Goal: Task Accomplishment & Management: Manage account settings

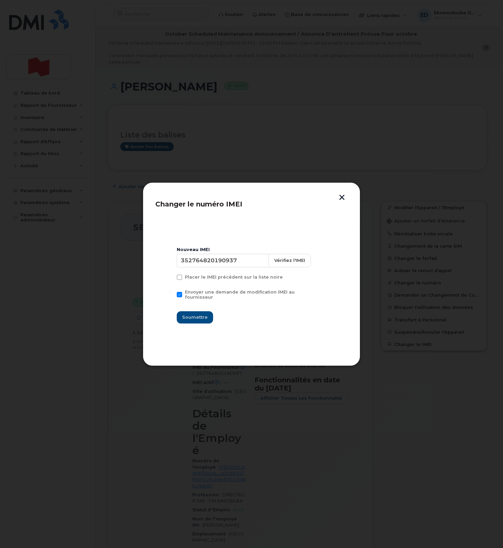
click at [344, 198] on button "button" at bounding box center [342, 197] width 10 height 7
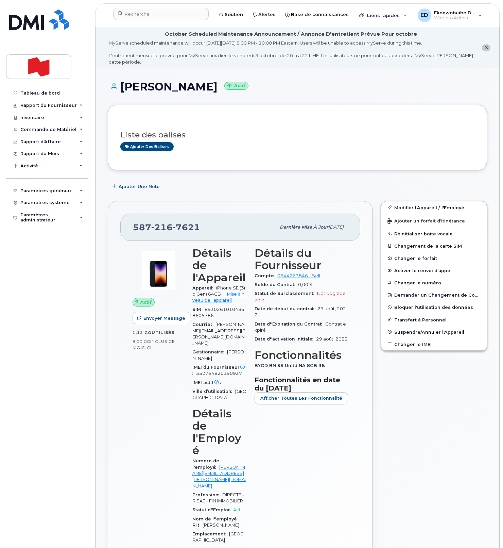
click at [244, 120] on div "Liste des balises Ajouter des balises" at bounding box center [297, 137] width 354 height 40
drag, startPoint x: 267, startPoint y: 151, endPoint x: 271, endPoint y: 153, distance: 4.6
click at [267, 151] on div "Liste des balises Ajouter des balises" at bounding box center [297, 137] width 354 height 40
click at [153, 14] on input at bounding box center [161, 14] width 96 height 12
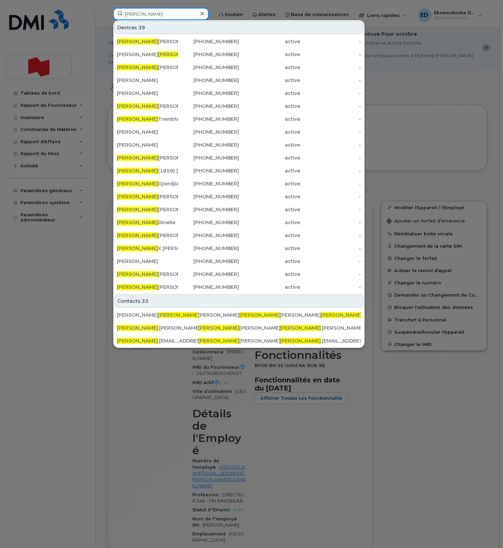
type input "melanie"
drag, startPoint x: 154, startPoint y: 16, endPoint x: 113, endPoint y: 14, distance: 40.8
click at [113, 14] on div "melanie" at bounding box center [161, 14] width 96 height 12
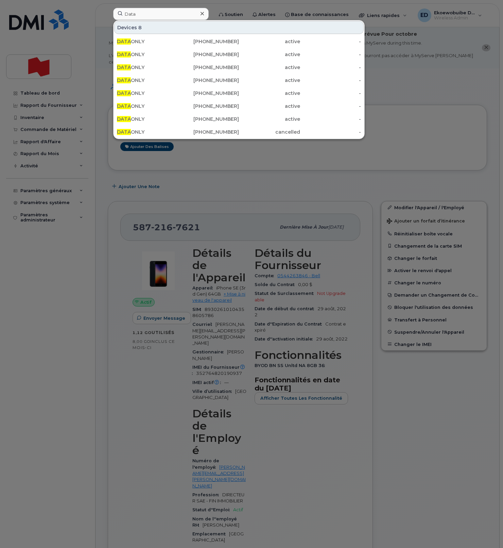
click at [391, 129] on div at bounding box center [251, 274] width 503 height 548
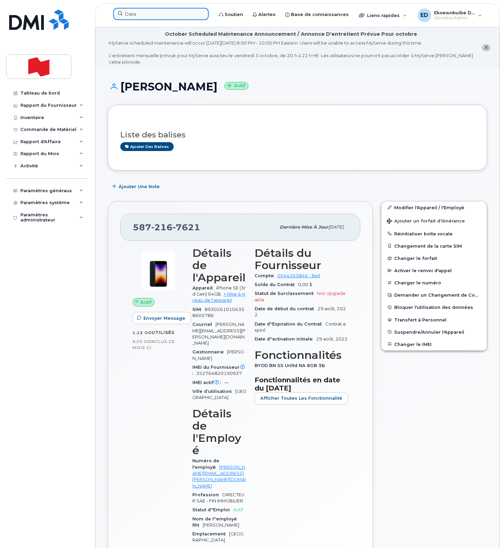
click at [144, 18] on input "Data" at bounding box center [161, 14] width 96 height 12
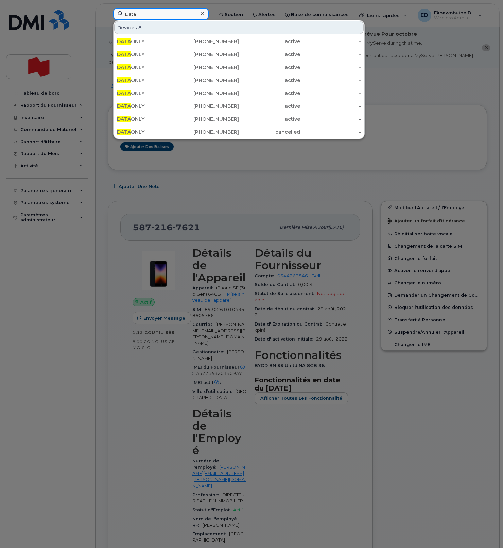
drag, startPoint x: 150, startPoint y: 17, endPoint x: 109, endPoint y: 15, distance: 41.5
click at [108, 14] on div "Data Devices 8 DATA ONLY 438-451-1248 active - DATA ONLY 438-862-5945 active - …" at bounding box center [161, 15] width 106 height 15
paste input "Melanie sorel"
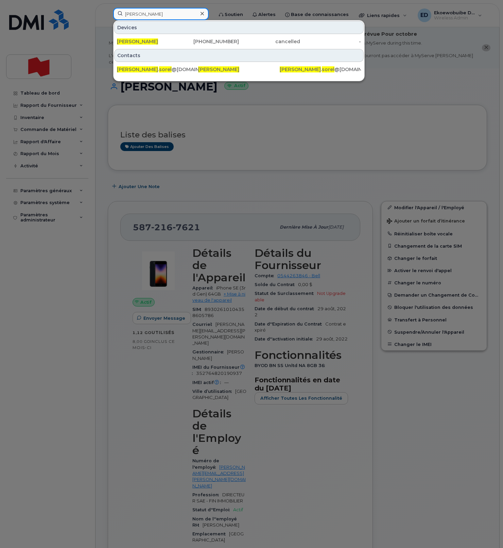
type input "Melanie sorel"
drag, startPoint x: 169, startPoint y: 14, endPoint x: 119, endPoint y: 16, distance: 49.7
click at [119, 16] on input "Melanie sorel" at bounding box center [161, 14] width 96 height 12
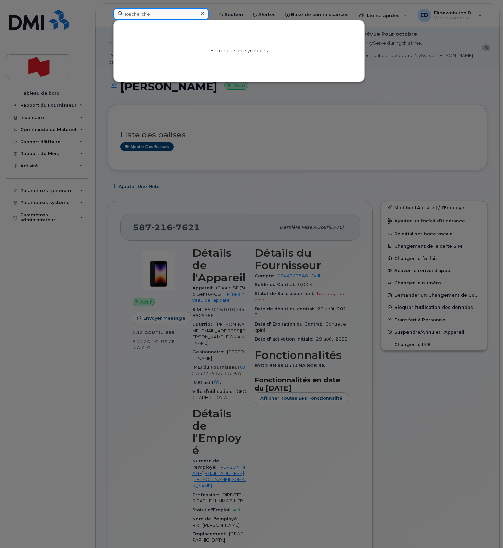
click at [162, 15] on input at bounding box center [161, 14] width 96 height 12
click at [150, 16] on input at bounding box center [161, 14] width 96 height 12
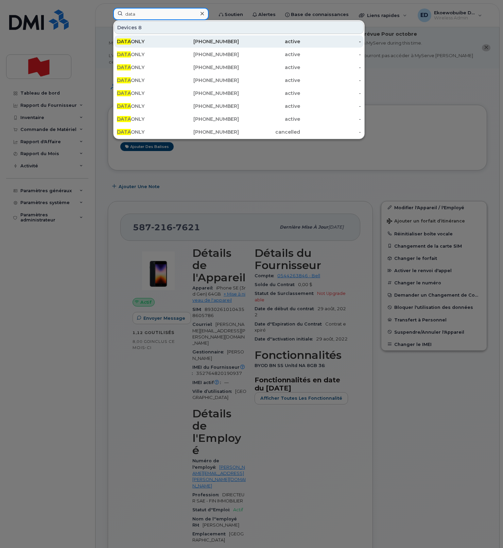
type input "data"
click at [146, 41] on div "DATA ONLY" at bounding box center [147, 41] width 61 height 7
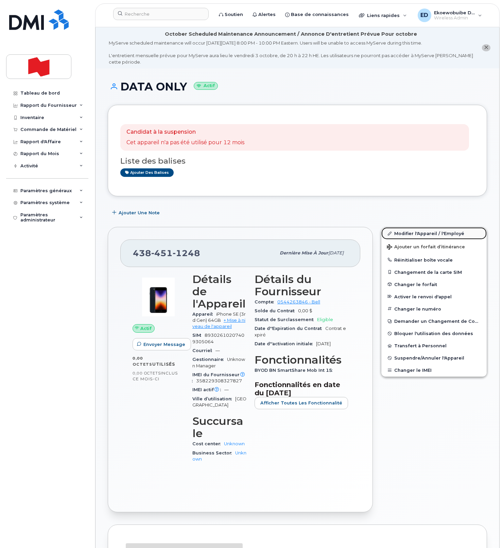
click at [400, 236] on link "Modifier l'Appareil / l'Employé" at bounding box center [433, 233] width 105 height 12
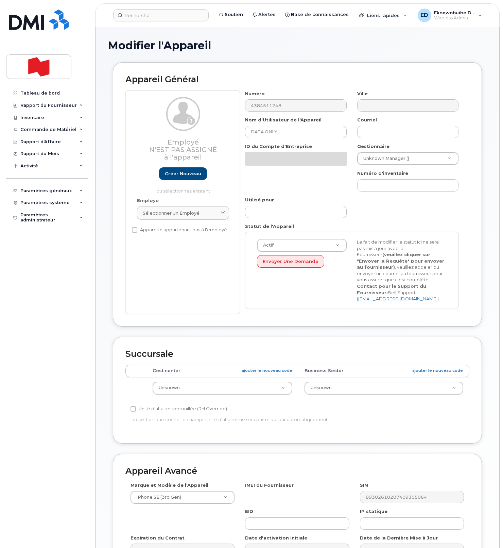
select select "22916206"
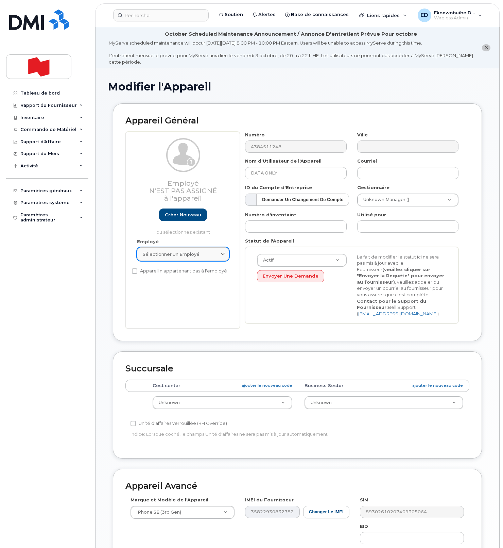
click at [210, 254] on div "Sélectionner un employé" at bounding box center [183, 254] width 81 height 6
paste input "Melanie sorel"
click at [208, 257] on div "Sélectionner un employé" at bounding box center [183, 254] width 81 height 6
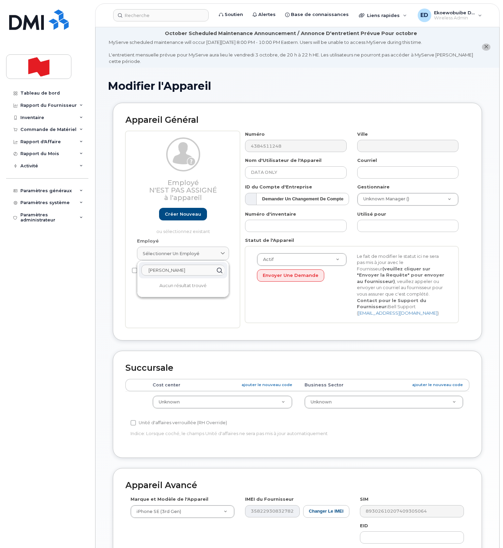
drag, startPoint x: 209, startPoint y: 272, endPoint x: 154, endPoint y: 274, distance: 54.8
click at [139, 273] on div "Melanie sorel" at bounding box center [183, 270] width 89 height 16
click at [189, 271] on input "Melanie sorel" at bounding box center [182, 270] width 83 height 11
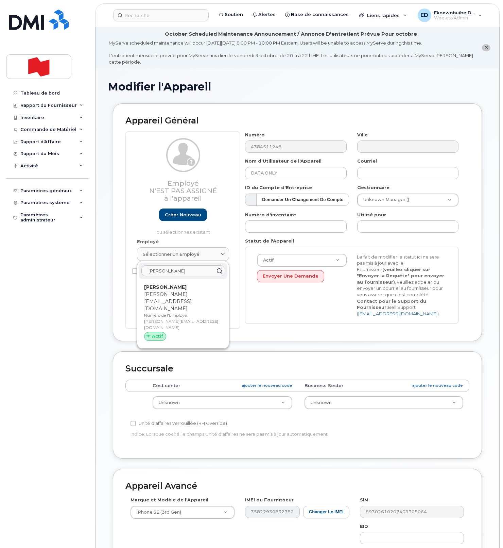
type input "Melanie sorel"
click at [174, 297] on p "melanie.sorel@bnc.ca" at bounding box center [183, 301] width 78 height 21
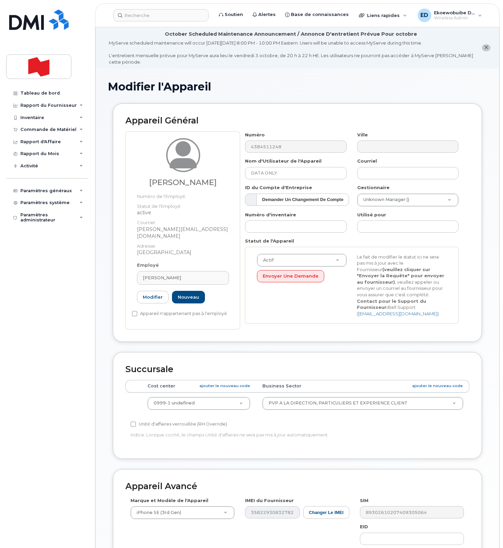
type input "melanie.sorel@bnc.ca"
type input "MELANIE SOREL"
type input "melanie.sorel@bnc.ca"
type input "22916643"
select select "22917077"
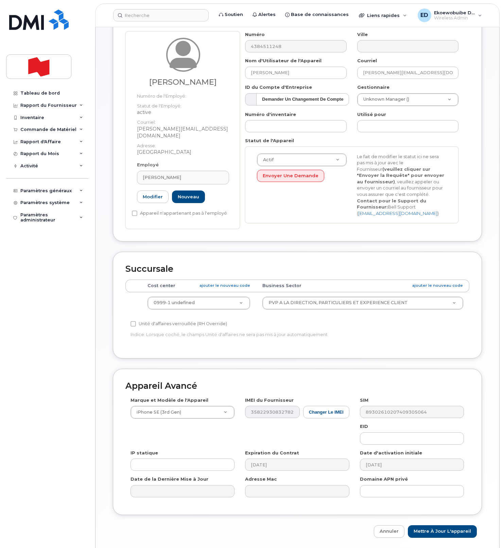
scroll to position [125, 0]
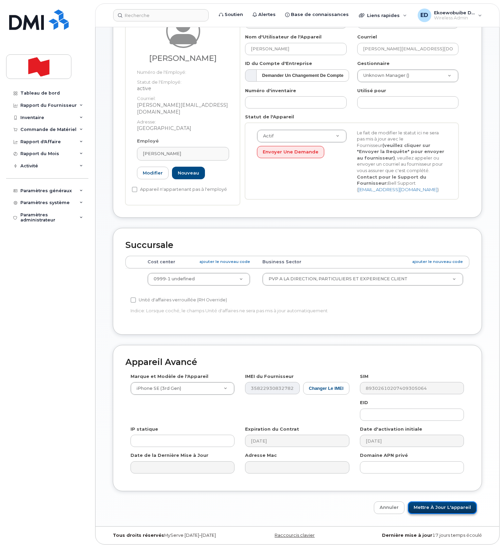
click at [432, 509] on input "Mettre à jour l'appareil" at bounding box center [442, 507] width 69 height 13
type input "Sauvegarde..."
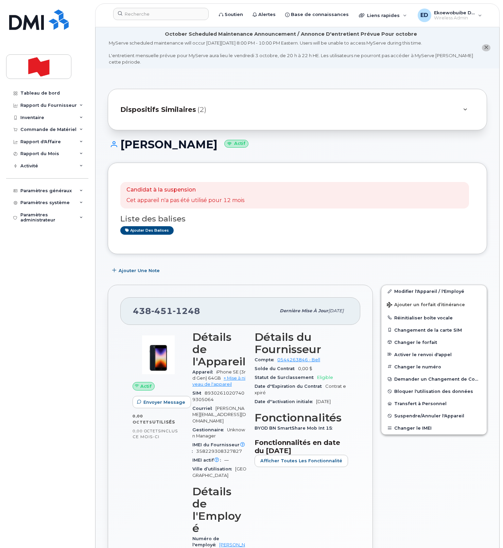
drag, startPoint x: 204, startPoint y: 314, endPoint x: 199, endPoint y: 315, distance: 4.9
click at [204, 314] on div "438 451 1248" at bounding box center [204, 311] width 143 height 14
drag, startPoint x: 208, startPoint y: 313, endPoint x: 132, endPoint y: 313, distance: 75.5
click at [132, 313] on div "438 451 1248 Dernière mise à jour 06 oct., 2025" at bounding box center [240, 310] width 240 height 27
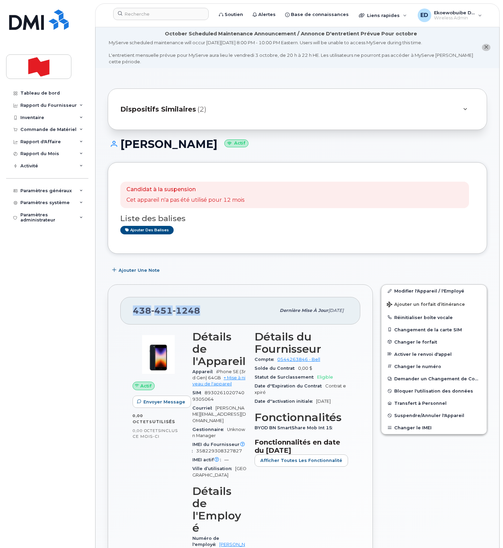
scroll to position [0, 0]
copy span "438 451 1248"
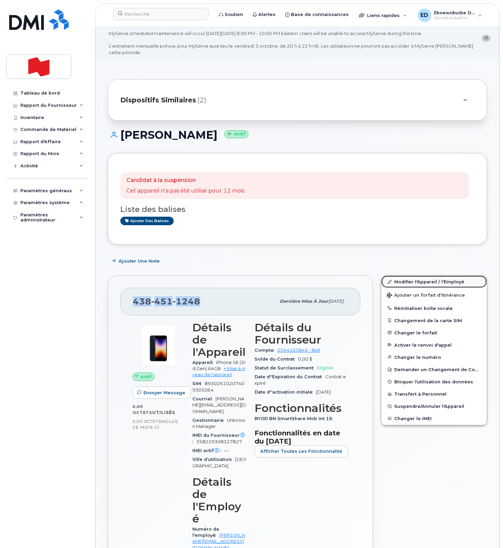
click at [400, 282] on link "Modifier l'Appareil / l'Employé" at bounding box center [433, 281] width 105 height 12
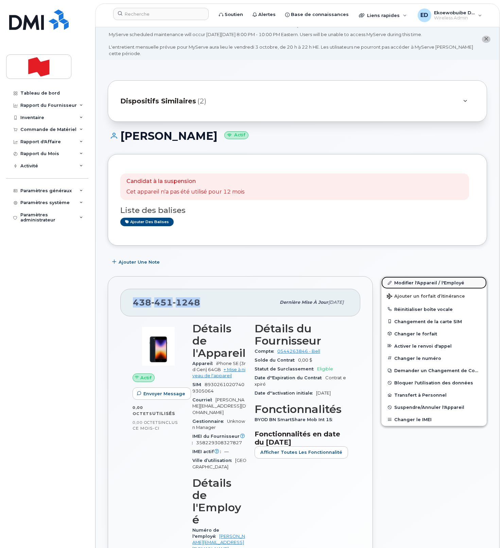
scroll to position [7, 0]
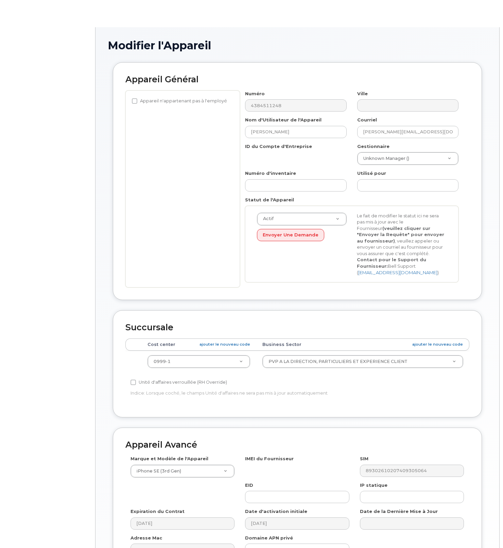
select select "22917077"
click at [405, 283] on div "Numéro 4384511248 Ville Nom d'Utilisateur de l'Appareil [PERSON_NAME] Courriel …" at bounding box center [352, 188] width 224 height 197
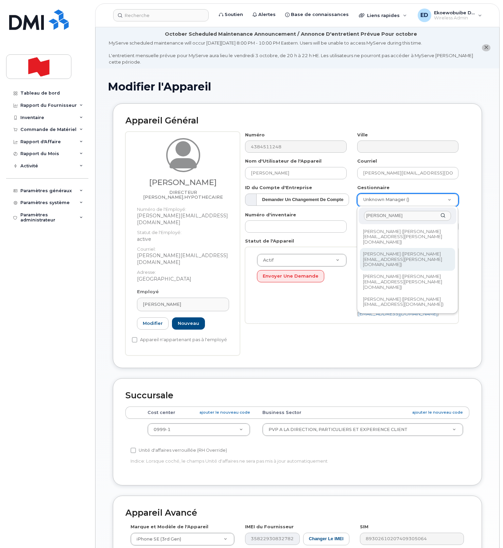
type input "denis"
type input "1958618"
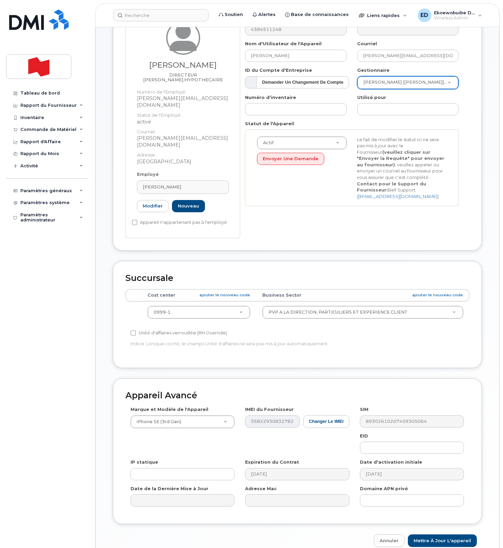
scroll to position [133, 0]
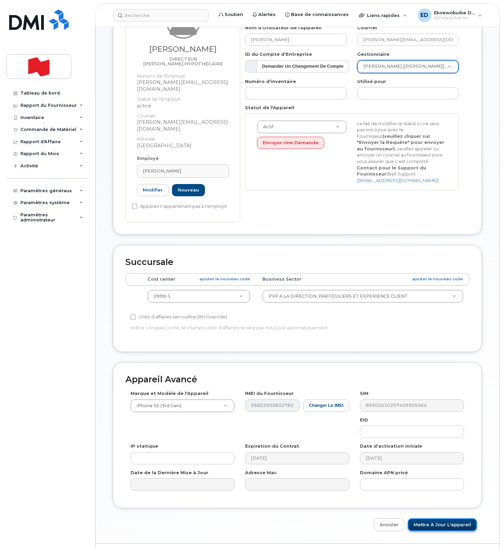
drag, startPoint x: 441, startPoint y: 507, endPoint x: 443, endPoint y: 512, distance: 5.3
click at [440, 518] on input "Mettre à jour l'appareil" at bounding box center [442, 524] width 69 height 13
type input "Sauvegarde..."
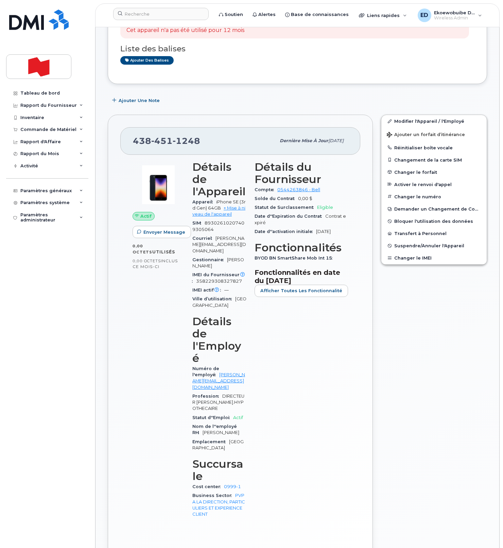
scroll to position [171, 0]
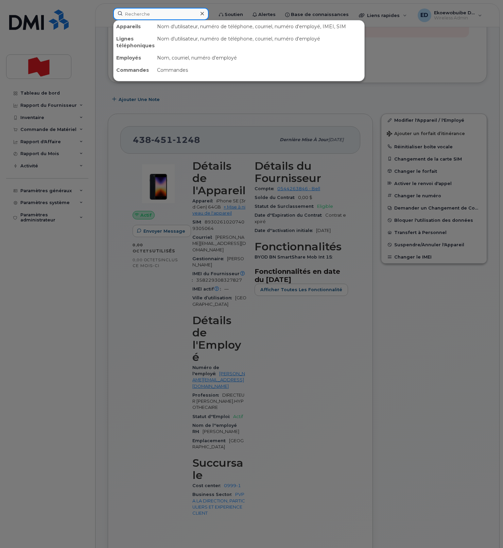
click at [146, 16] on input at bounding box center [161, 14] width 96 height 12
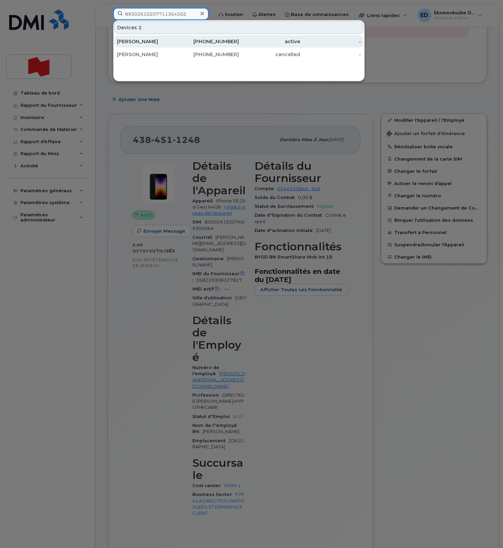
type input "89302610207711364502"
click at [136, 43] on div "[PERSON_NAME]" at bounding box center [147, 41] width 61 height 7
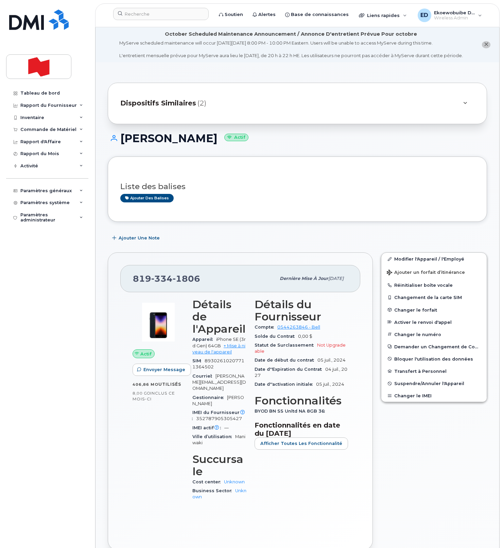
drag, startPoint x: 254, startPoint y: 113, endPoint x: 257, endPoint y: 117, distance: 4.6
click at [254, 111] on div "Dispositifs Similaires (2)" at bounding box center [287, 103] width 335 height 16
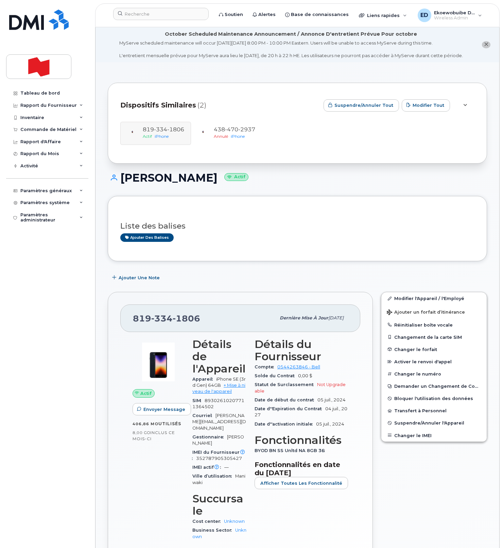
click at [264, 230] on h3 "Liste des balises" at bounding box center [297, 226] width 354 height 8
click at [406, 425] on span "Suspendre/Annuler l'Appareil" at bounding box center [429, 422] width 70 height 5
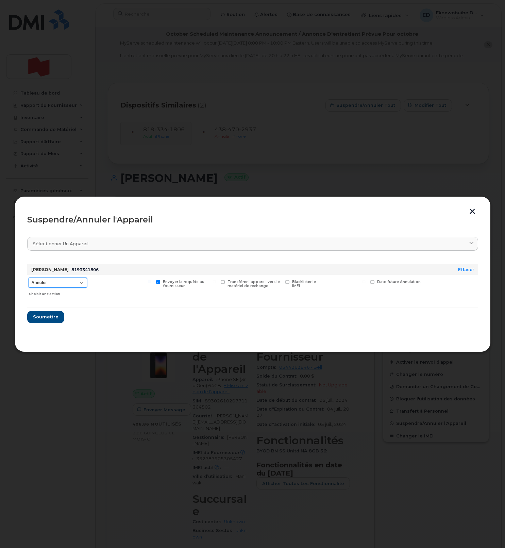
click at [80, 284] on select "Annuler Suspendre - Prolonger la suspension Suspendre - Tarif réduit Suspendre …" at bounding box center [58, 282] width 58 height 10
select select "[object Object]"
click at [29, 277] on select "Annuler Suspendre - Prolonger la suspension Suspendre - Tarif réduit Suspendre …" at bounding box center [58, 282] width 58 height 10
click at [49, 318] on span "Soumettre" at bounding box center [45, 316] width 25 height 6
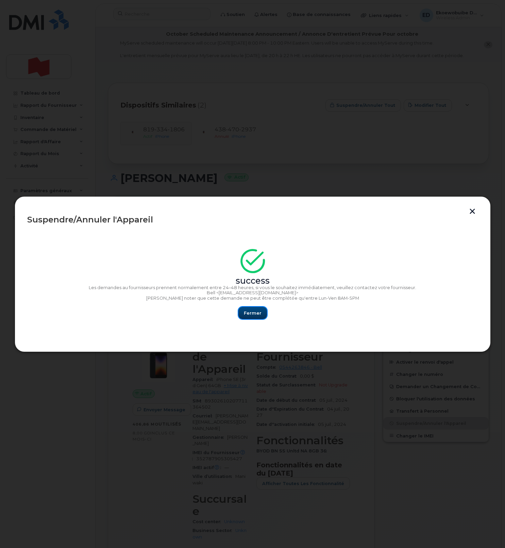
drag, startPoint x: 256, startPoint y: 313, endPoint x: 264, endPoint y: 318, distance: 9.9
click at [256, 313] on span "Fermer" at bounding box center [253, 313] width 18 height 6
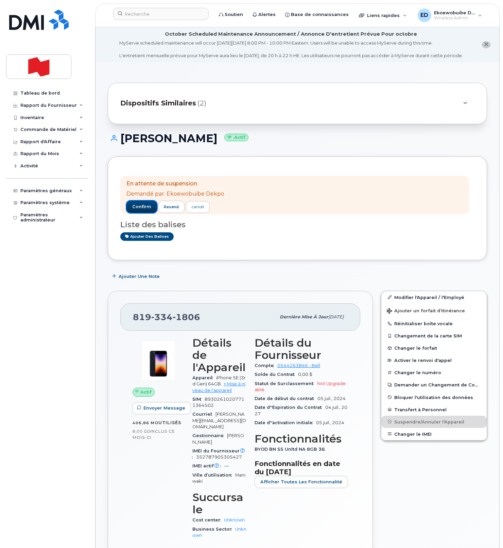
click at [143, 210] on span "confirm" at bounding box center [141, 207] width 19 height 6
